Goal: Check status: Check status

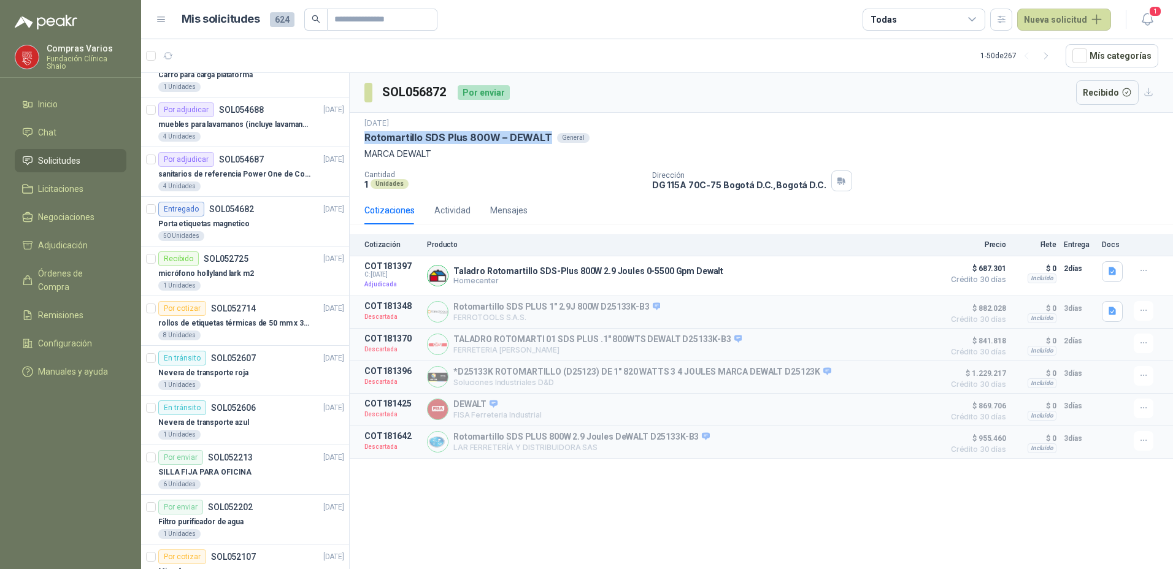
scroll to position [552, 0]
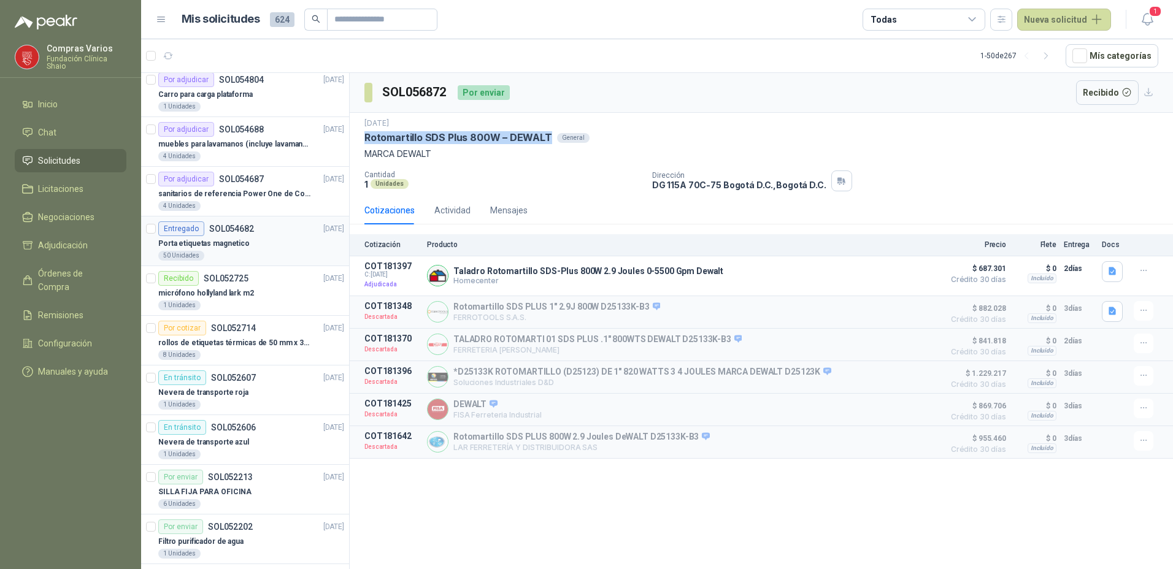
click at [204, 247] on p "Porta etiquetas magnetico" at bounding box center [203, 244] width 91 height 12
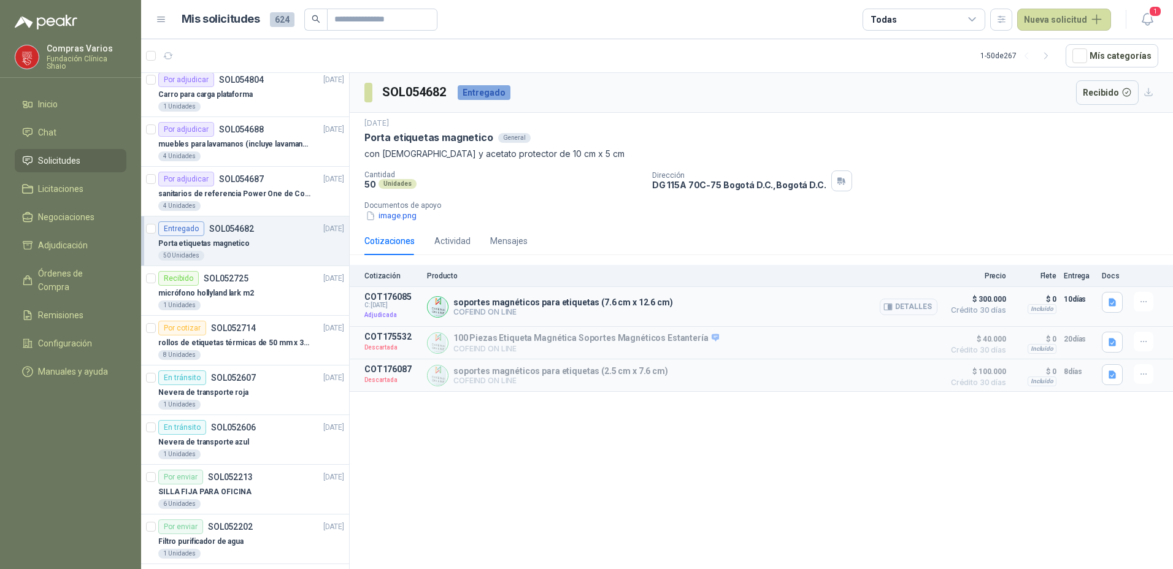
click at [642, 310] on p "COFEIND ON LINE" at bounding box center [563, 311] width 220 height 9
click at [920, 295] on div "Detalles" at bounding box center [909, 306] width 58 height 29
click at [920, 309] on button "Detalles" at bounding box center [909, 307] width 58 height 17
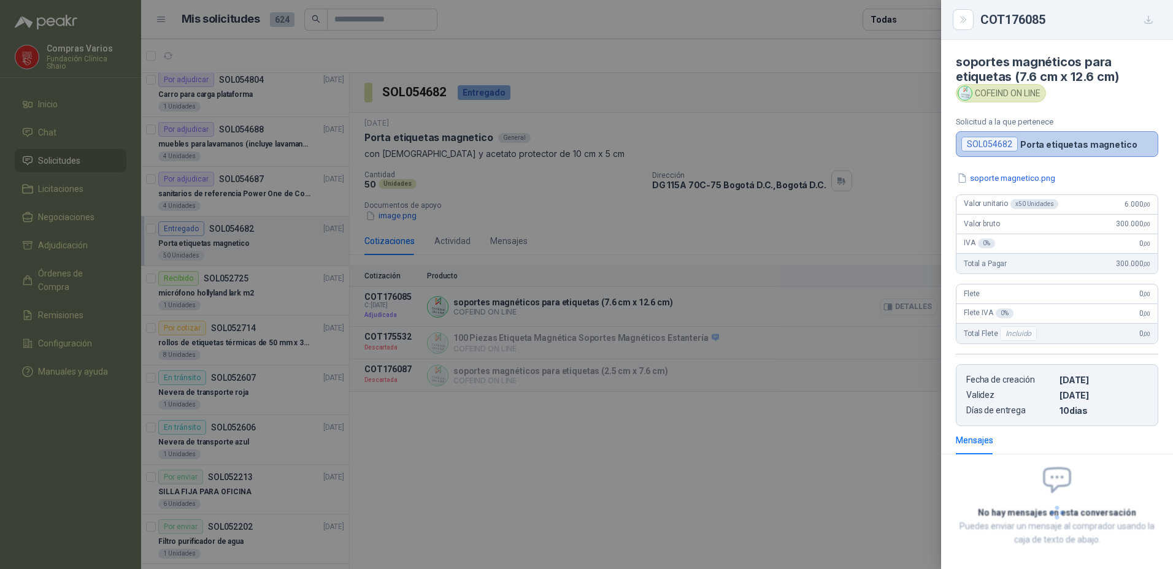
scroll to position [402, 0]
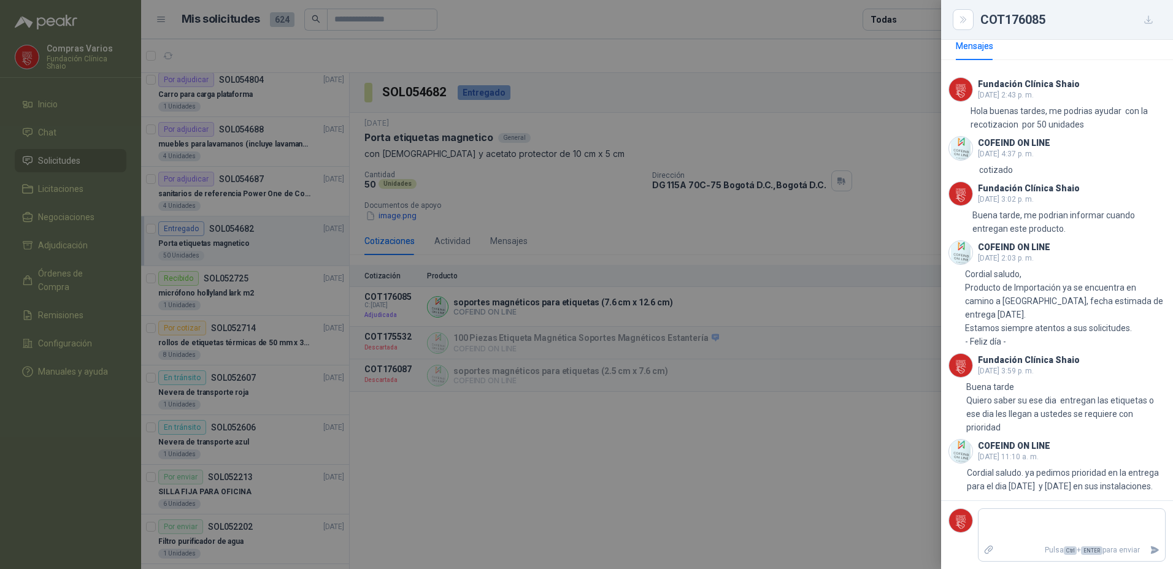
click at [845, 307] on div at bounding box center [586, 284] width 1173 height 569
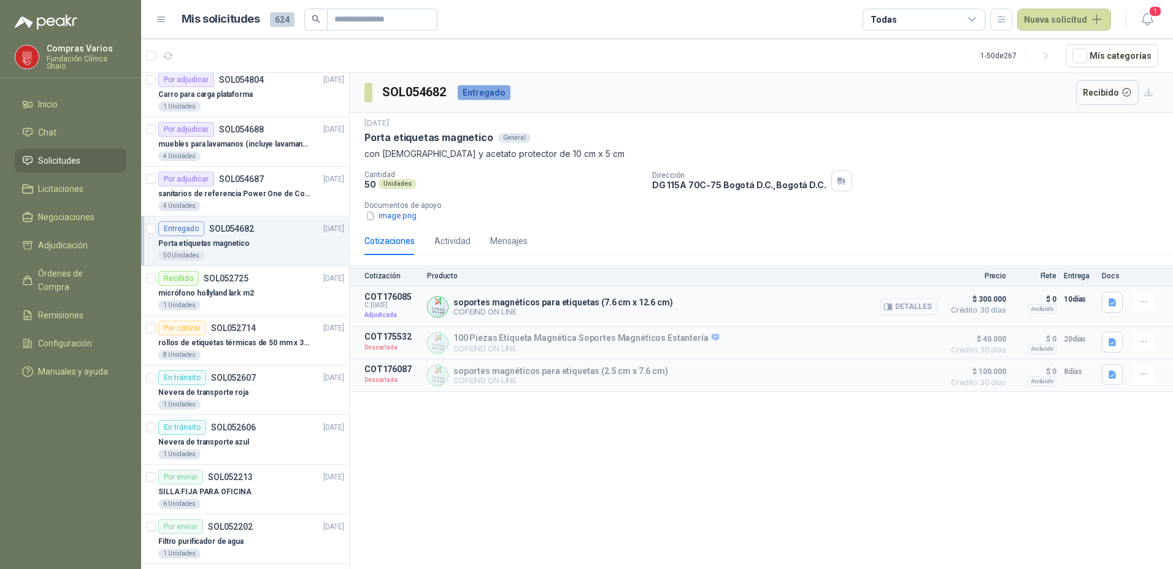
click at [902, 309] on button "Detalles" at bounding box center [909, 307] width 58 height 17
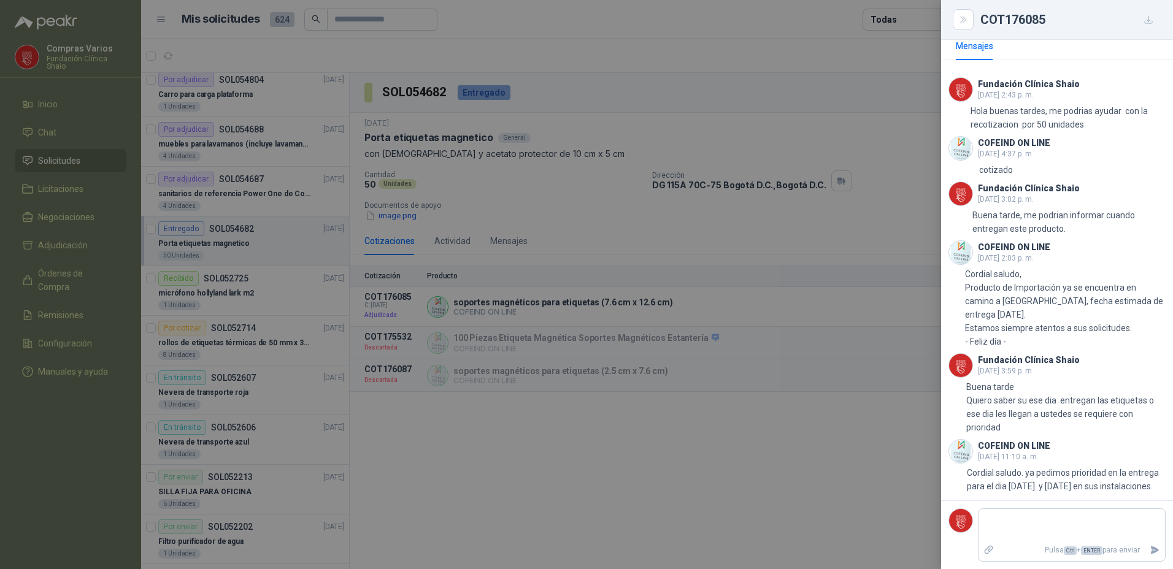
click at [858, 299] on div at bounding box center [586, 284] width 1173 height 569
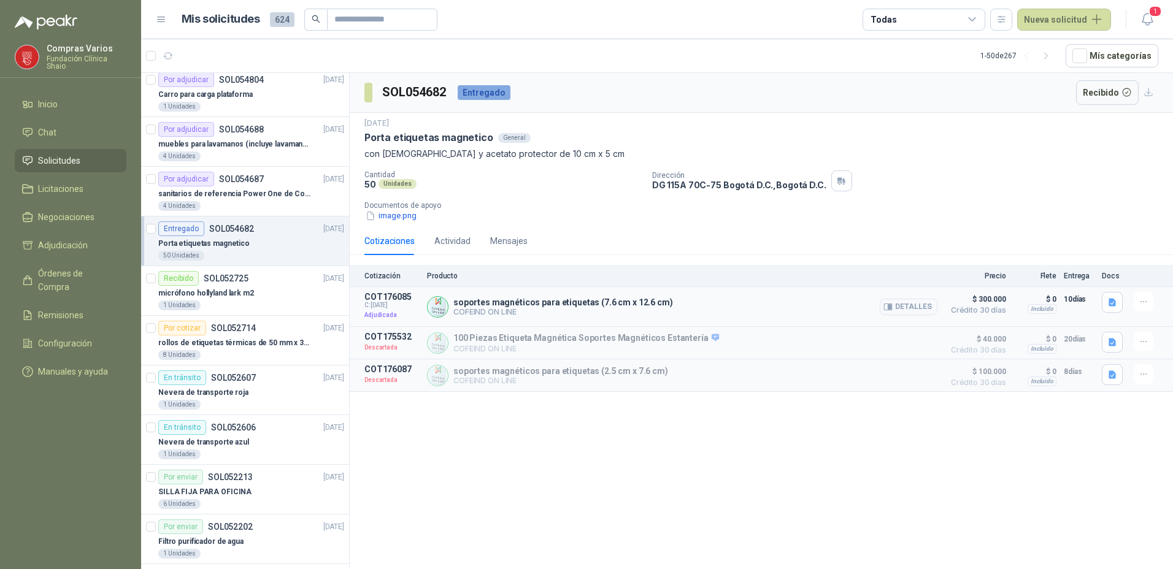
click at [614, 302] on p "soportes magnéticos para etiquetas (7.6 cm x 12.6 cm)" at bounding box center [563, 303] width 220 height 10
click at [379, 313] on p "Adjudicada" at bounding box center [391, 315] width 55 height 12
click at [379, 301] on p "COT176085" at bounding box center [391, 297] width 55 height 10
click at [378, 295] on p "COT176085" at bounding box center [391, 297] width 55 height 10
click at [389, 320] on p "Adjudicada" at bounding box center [391, 315] width 55 height 12
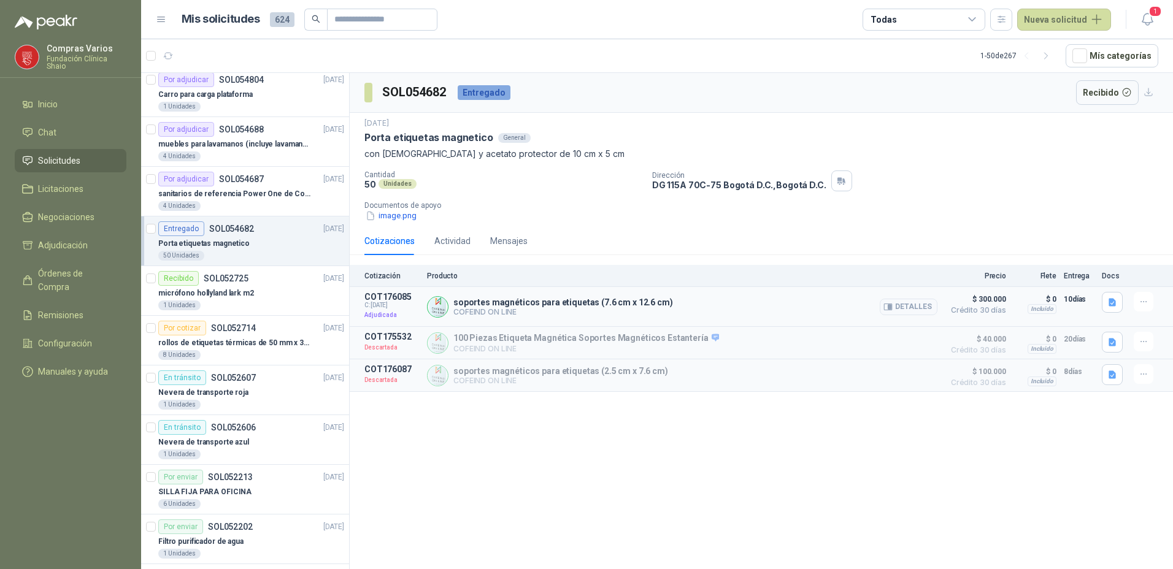
click at [466, 305] on p "soportes magnéticos para etiquetas (7.6 cm x 12.6 cm)" at bounding box center [563, 303] width 220 height 10
click at [1151, 306] on button "button" at bounding box center [1144, 302] width 20 height 20
click at [911, 307] on button "Detalles" at bounding box center [909, 307] width 58 height 17
